Goal: Task Accomplishment & Management: Use online tool/utility

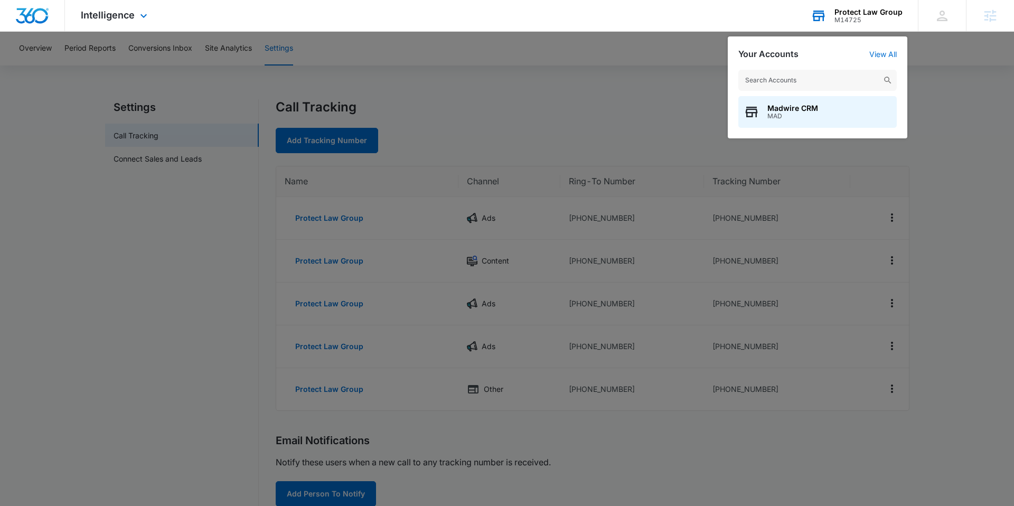
click at [833, 68] on div "Madwire CRM MAD" at bounding box center [818, 98] width 180 height 79
click at [837, 84] on input "text" at bounding box center [817, 80] width 158 height 21
type input "[PERSON_NAME] Pest"
click at [839, 104] on span "[PERSON_NAME] Pest & Wildlife" at bounding box center [826, 108] width 116 height 8
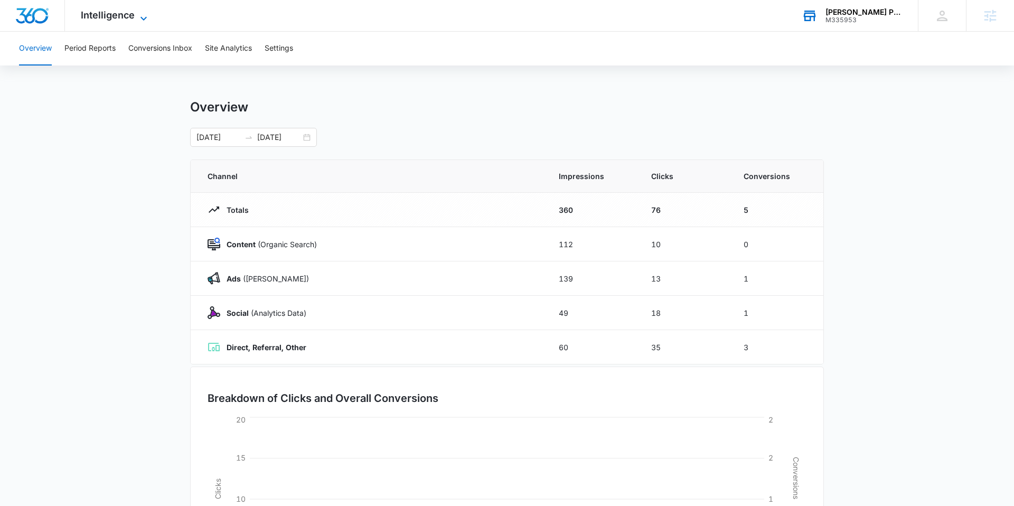
click at [119, 13] on span "Intelligence" at bounding box center [108, 15] width 54 height 11
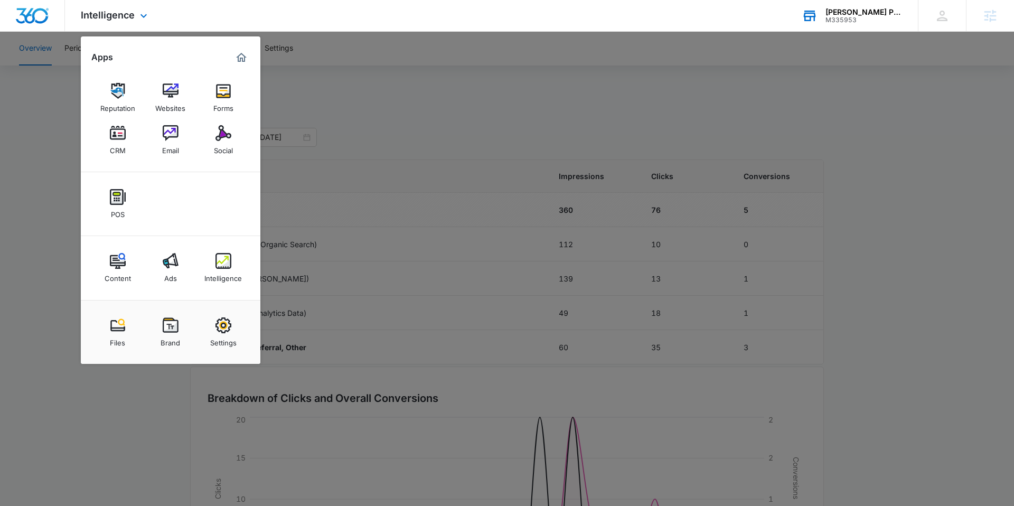
click at [191, 261] on div "Content Ads Intelligence" at bounding box center [171, 268] width 180 height 64
click at [156, 259] on link "Ads" at bounding box center [171, 268] width 40 height 40
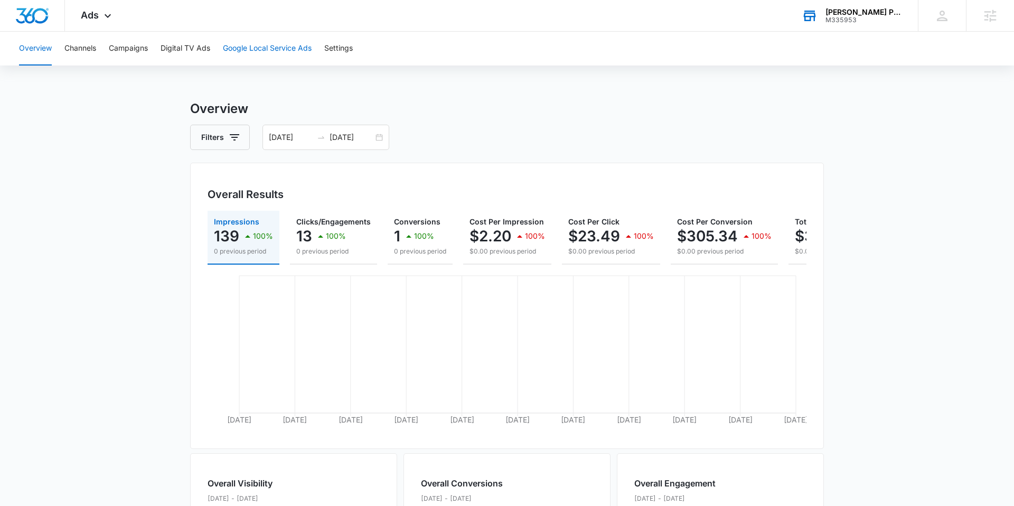
click at [272, 54] on button "Google Local Service Ads" at bounding box center [267, 49] width 89 height 34
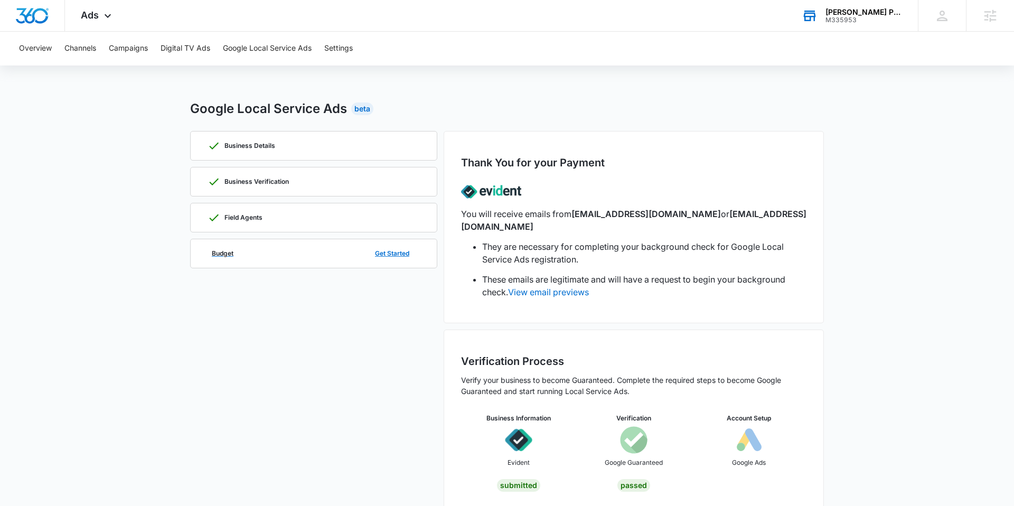
click at [289, 255] on div "Budget Get Started" at bounding box center [314, 253] width 212 height 29
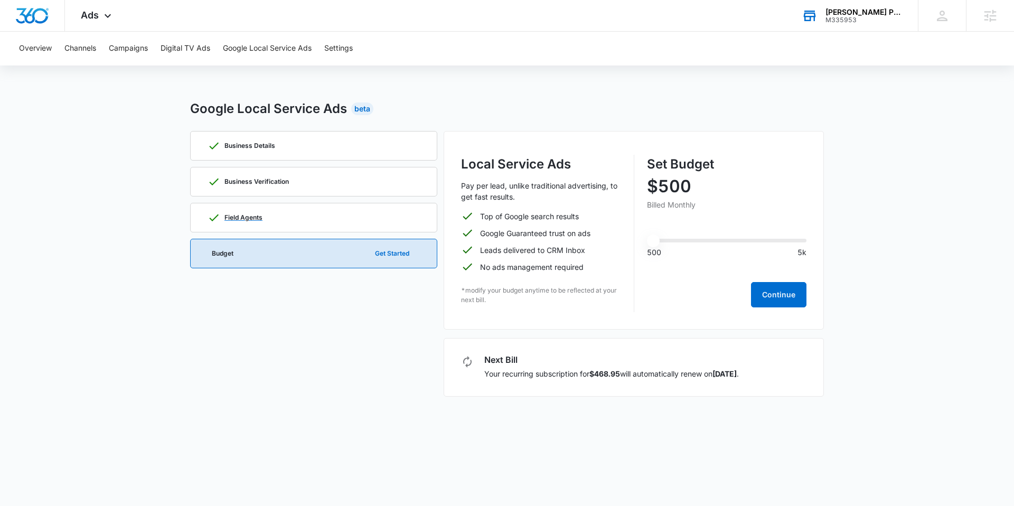
click at [360, 217] on div "Field Agents" at bounding box center [314, 217] width 212 height 29
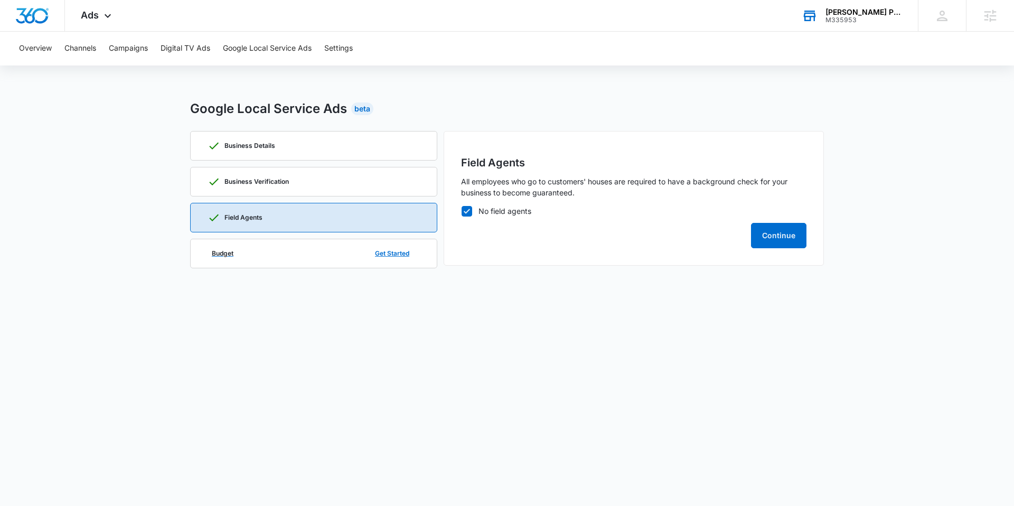
click at [322, 246] on div "Budget Get Started" at bounding box center [314, 253] width 212 height 29
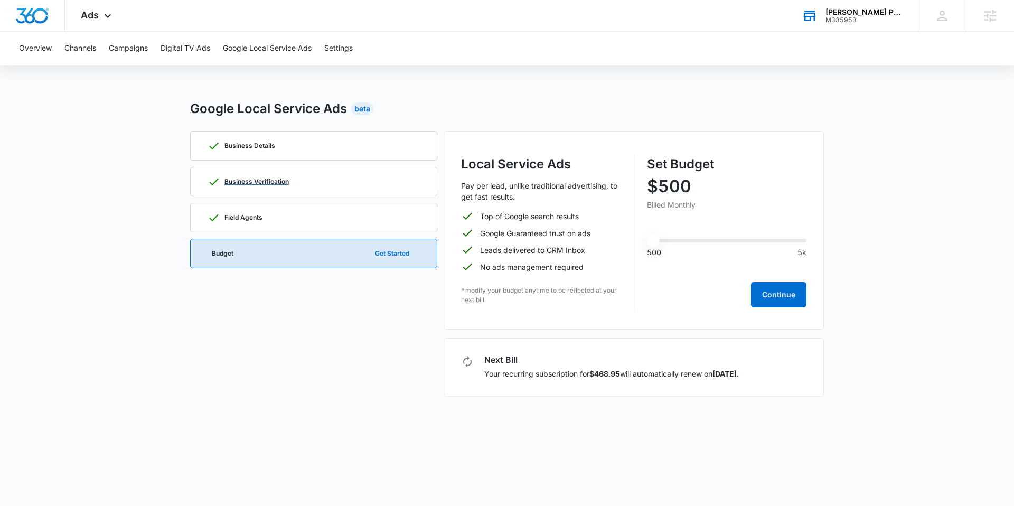
click at [323, 182] on div "Business Verification" at bounding box center [314, 181] width 212 height 29
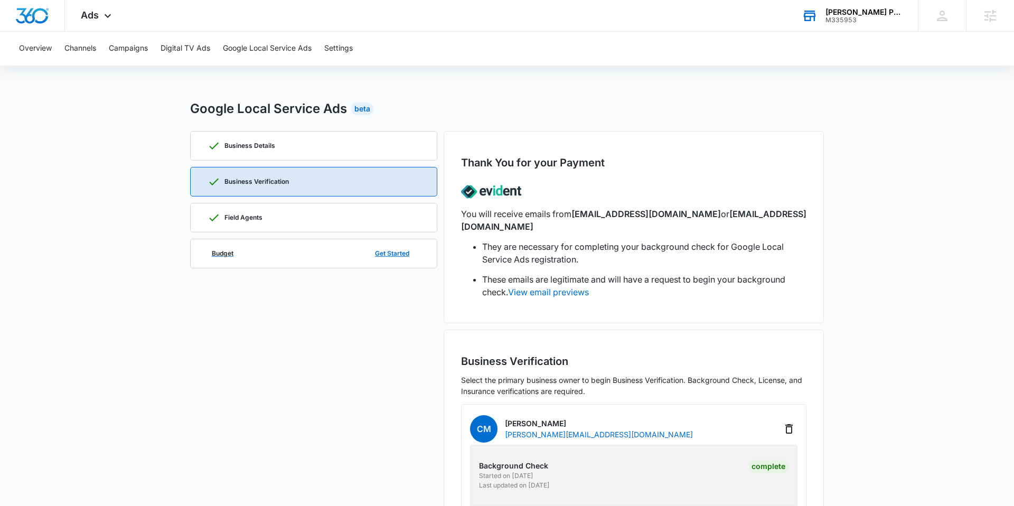
click at [324, 250] on div "Budget Get Started" at bounding box center [314, 253] width 212 height 29
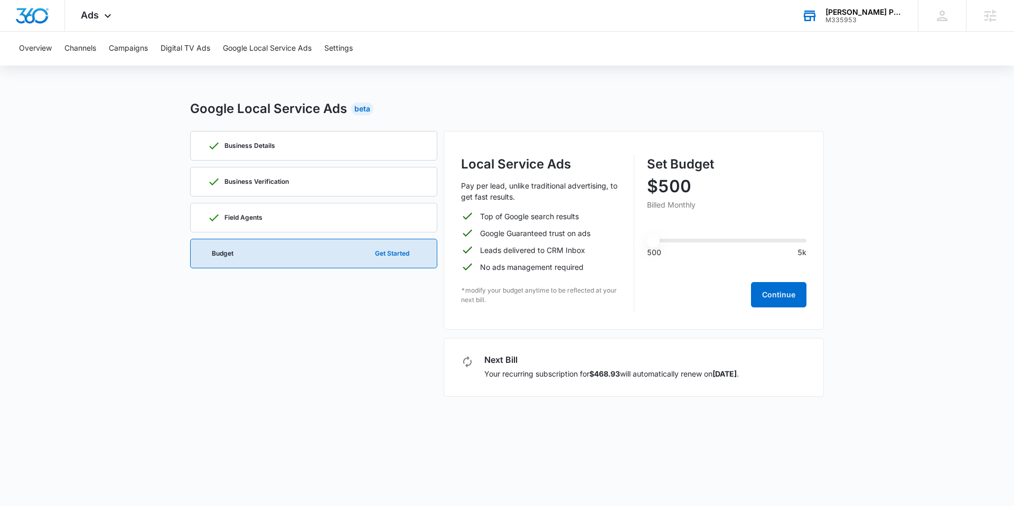
click at [858, 13] on div "[PERSON_NAME] Pest & Wildlife" at bounding box center [864, 12] width 77 height 8
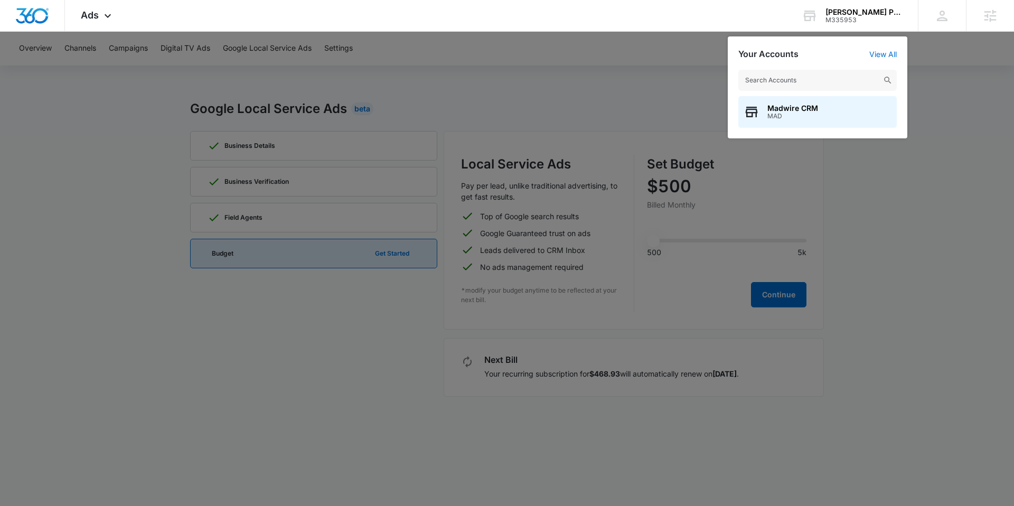
click at [820, 81] on input "text" at bounding box center [817, 80] width 158 height 21
type input "FR detailing"
click at [828, 115] on div "FR Detailing M334340" at bounding box center [817, 112] width 158 height 32
